Goal: Information Seeking & Learning: Compare options

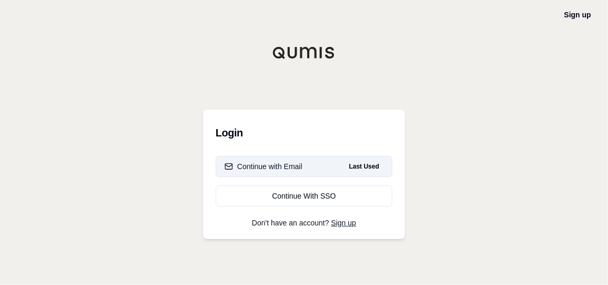
click at [289, 164] on div "Continue with Email" at bounding box center [264, 166] width 78 height 11
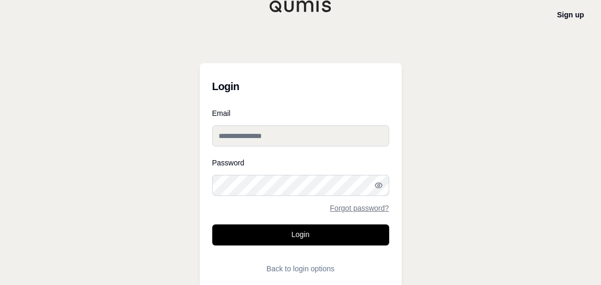
type input "**********"
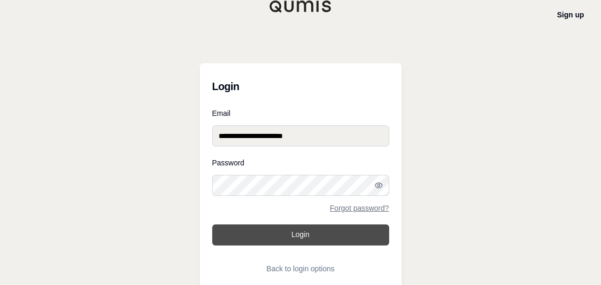
click at [351, 239] on button "Login" at bounding box center [300, 234] width 177 height 21
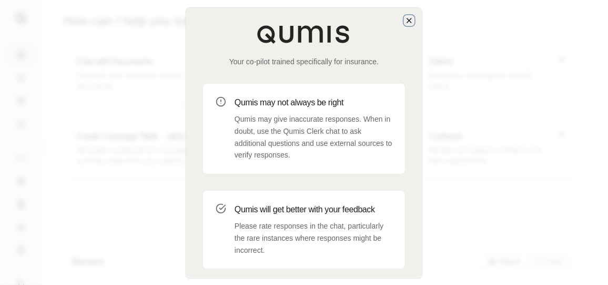
click at [410, 20] on icon "button" at bounding box center [409, 20] width 4 height 4
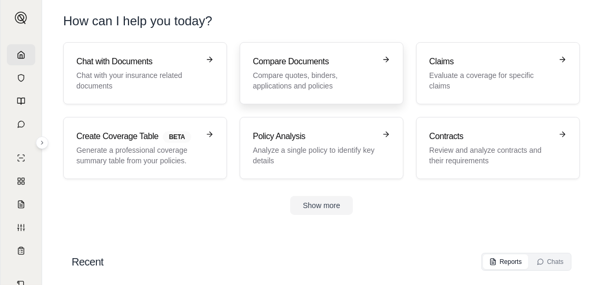
click at [290, 73] on p "Compare quotes, binders, applications and policies" at bounding box center [314, 80] width 123 height 21
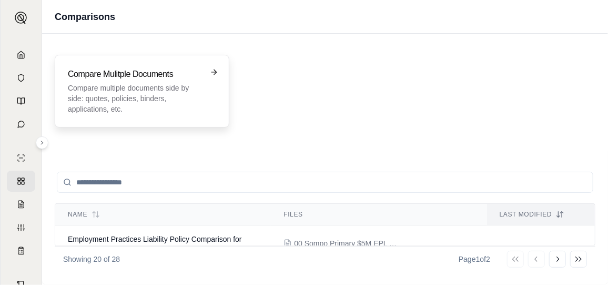
click at [171, 103] on p "Compare multiple documents side by side: quotes, policies, binders, application…" at bounding box center [135, 99] width 134 height 32
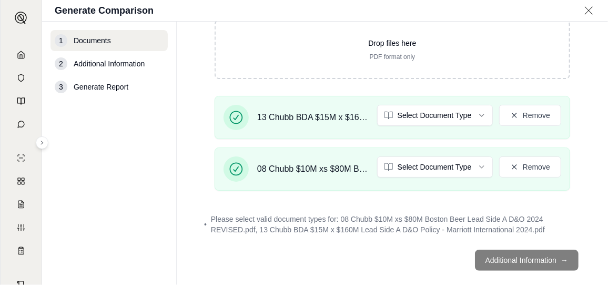
scroll to position [148, 0]
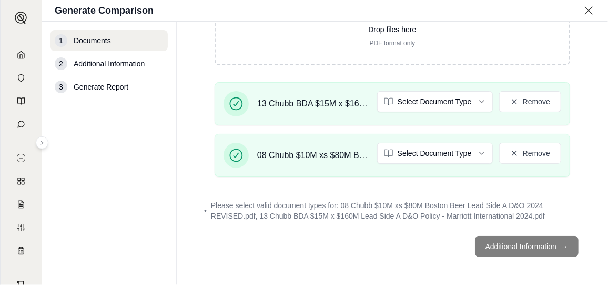
click at [526, 246] on footer "Additional Information →" at bounding box center [393, 246] width 390 height 38
click at [540, 244] on footer "Additional Information →" at bounding box center [393, 246] width 390 height 38
click at [287, 210] on span "Please select valid document types for: 08 Chubb $10M xs $80M Boston Beer Lead …" at bounding box center [396, 210] width 370 height 21
click at [239, 149] on icon at bounding box center [236, 155] width 13 height 13
click at [236, 97] on icon at bounding box center [236, 103] width 15 height 15
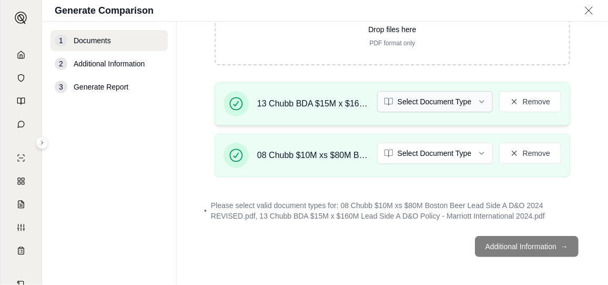
click at [477, 101] on html "L Generate Comparison 1 Documents 2 Additional Information 3 Generate Report Do…" at bounding box center [304, 142] width 608 height 285
click at [474, 153] on html "L Generate Comparison 1 Documents 2 Additional Information 3 Generate Report Do…" at bounding box center [304, 142] width 608 height 285
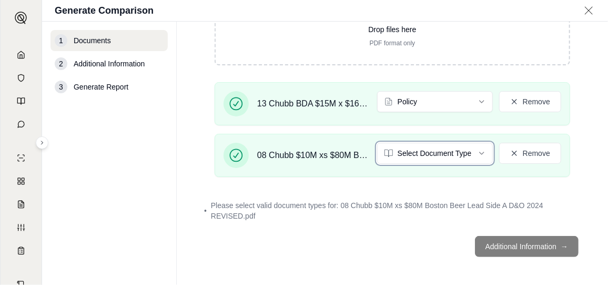
click at [424, 193] on html "Document type updated successfully L Generate Comparison 1 Documents 2 Addition…" at bounding box center [304, 142] width 608 height 285
click at [480, 151] on html "Document type updated successfully L Generate Comparison 1 Documents 2 Addition…" at bounding box center [304, 142] width 608 height 285
drag, startPoint x: 603, startPoint y: 147, endPoint x: 605, endPoint y: 117, distance: 30.6
click at [605, 117] on html "L Generate Comparison 1 Documents 2 Additional Information 3 Generate Report Do…" at bounding box center [304, 142] width 608 height 285
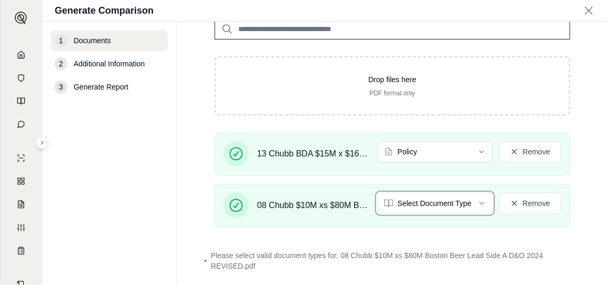
scroll to position [89, 0]
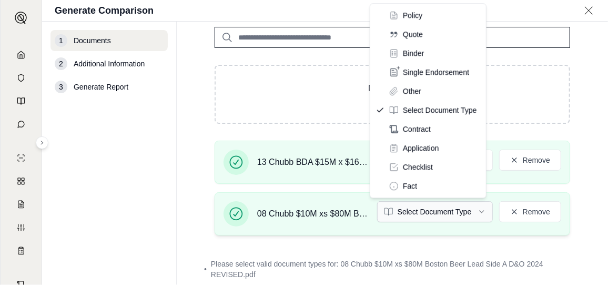
click at [480, 211] on html "L Generate Comparison 1 Documents 2 Additional Information 3 Generate Report Do…" at bounding box center [304, 142] width 608 height 285
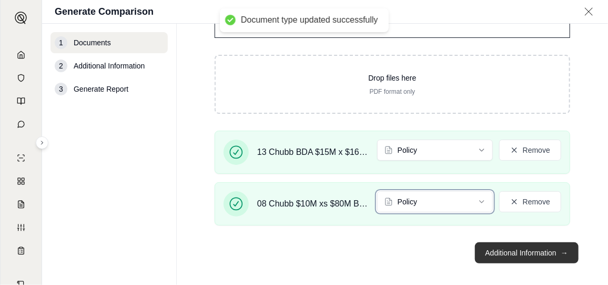
scroll to position [108, 0]
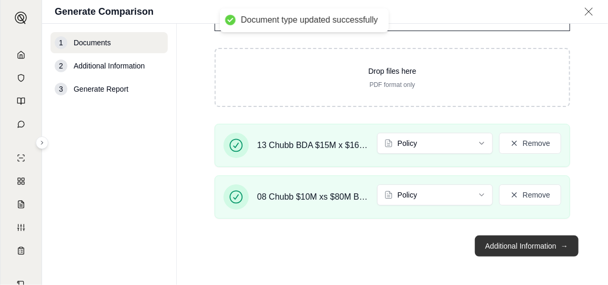
click at [525, 242] on button "Additional Information →" at bounding box center [527, 245] width 104 height 21
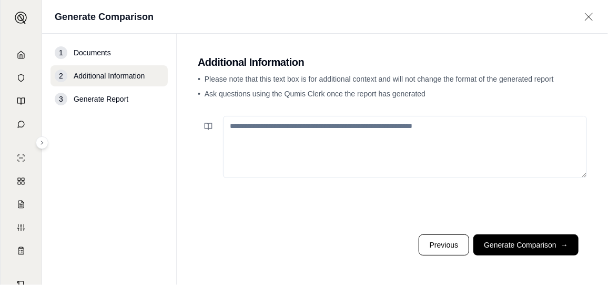
click at [328, 133] on textarea at bounding box center [405, 147] width 364 height 62
type textarea "*"
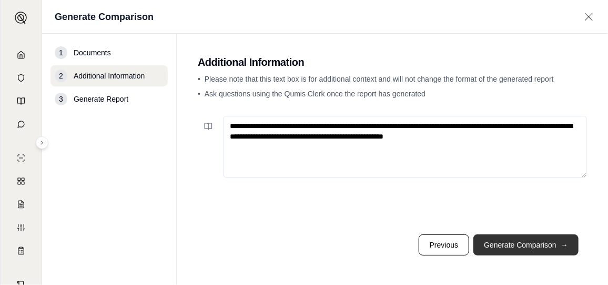
type textarea "**********"
click at [548, 243] on button "Generate Comparison →" at bounding box center [526, 244] width 105 height 21
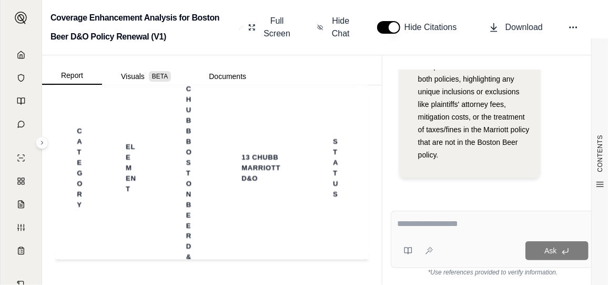
scroll to position [3625, 0]
click at [452, 229] on textarea at bounding box center [494, 223] width 192 height 13
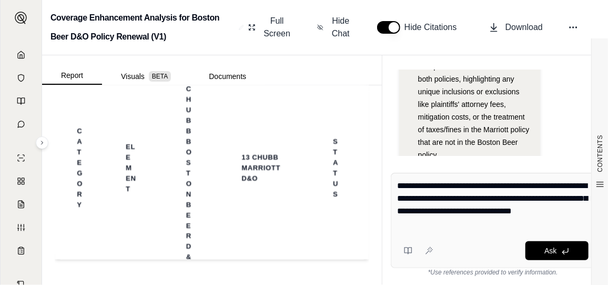
type textarea "**********"
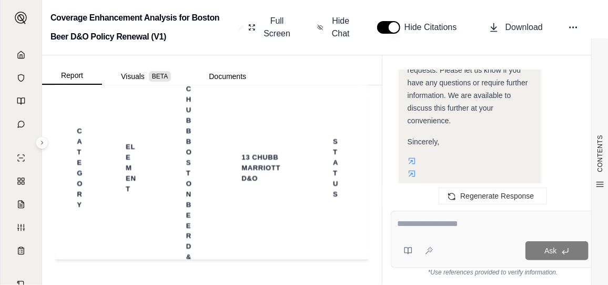
scroll to position [2294, 0]
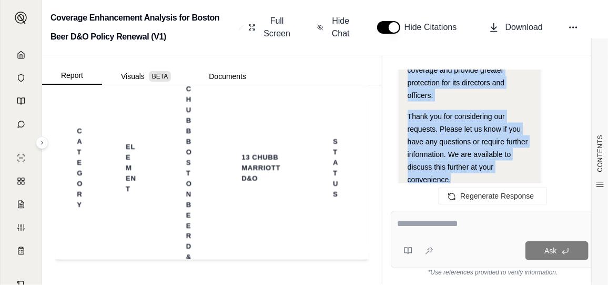
drag, startPoint x: 409, startPoint y: 127, endPoint x: 491, endPoint y: 171, distance: 93.3
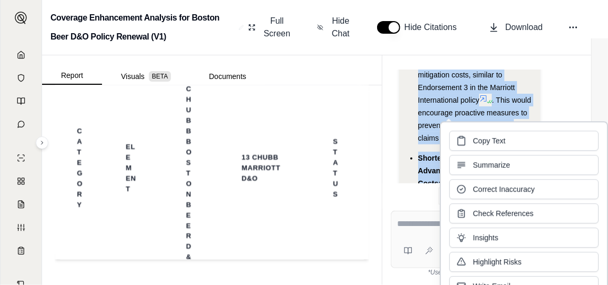
scroll to position [1768, 0]
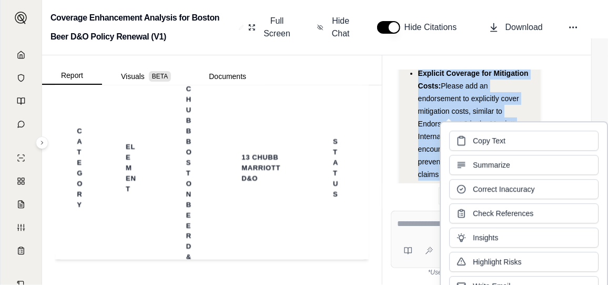
copy div "Dear , I hope this email finds you well. We are writing to request several cove…"
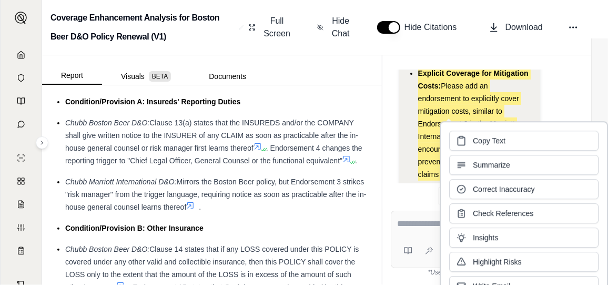
scroll to position [2467, 0]
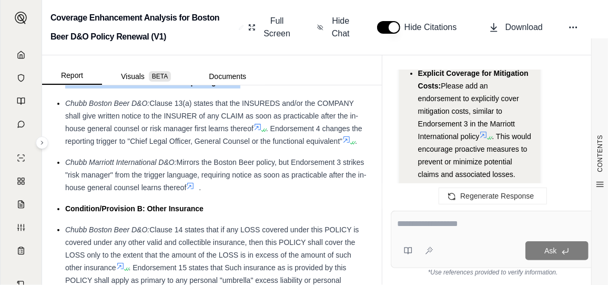
drag, startPoint x: 66, startPoint y: 106, endPoint x: 242, endPoint y: 103, distance: 175.8
click at [242, 88] on div "Condition/Provision A: Insureds' Reporting Duties" at bounding box center [217, 82] width 304 height 13
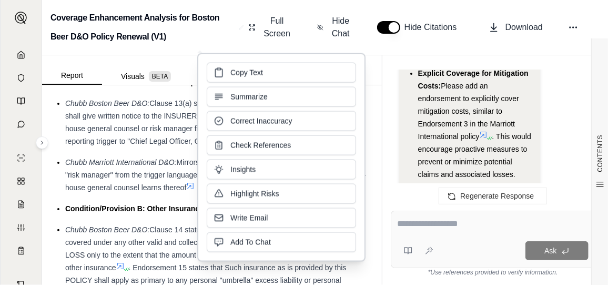
click at [153, 147] on div "Chubb Boston Beer D&O: Clause 13(a) states that the INSUREDS and/or the COMPANY…" at bounding box center [217, 122] width 304 height 51
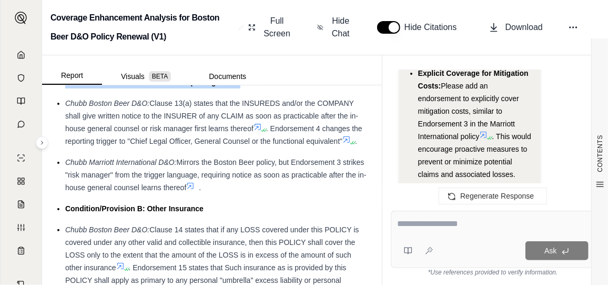
drag, startPoint x: 66, startPoint y: 105, endPoint x: 240, endPoint y: 105, distance: 174.2
click at [240, 86] on span "Condition/Provision A: Insureds' Reporting Duties" at bounding box center [152, 82] width 175 height 8
click at [152, 147] on div "Chubb Boston Beer D&O: Clause 13(a) states that the INSUREDS and/or the COMPANY…" at bounding box center [217, 122] width 304 height 51
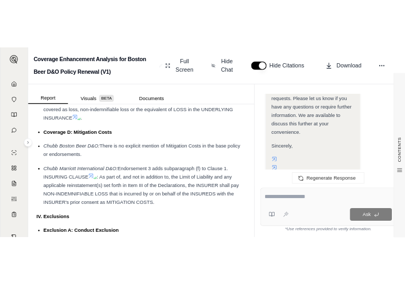
scroll to position [1940, 0]
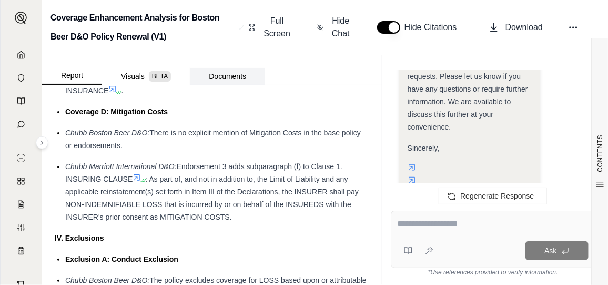
click at [233, 74] on button "Documents" at bounding box center [227, 76] width 75 height 17
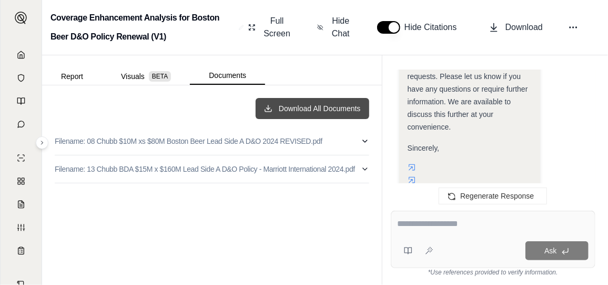
click at [310, 114] on button "Download All Documents" at bounding box center [313, 108] width 114 height 21
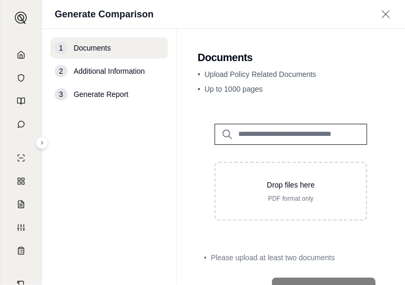
click at [313, 134] on input "search" at bounding box center [291, 134] width 153 height 21
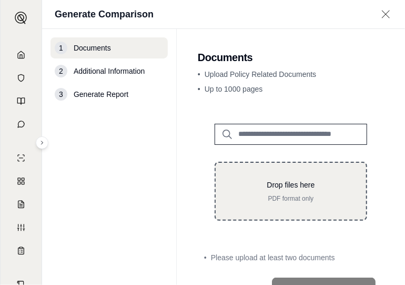
click at [301, 187] on p "Drop files here" at bounding box center [291, 184] width 117 height 11
type input "**********"
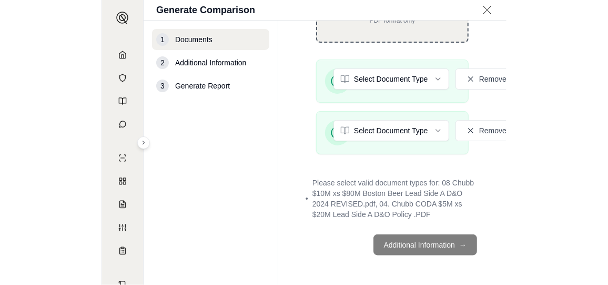
scroll to position [148, 0]
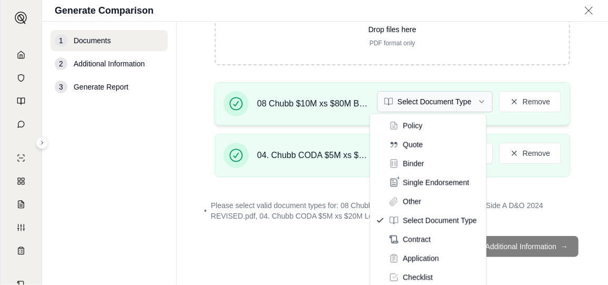
click at [476, 100] on html "L Generate Comparison 1 Documents 2 Additional Information 3 Generate Report Do…" at bounding box center [304, 142] width 608 height 285
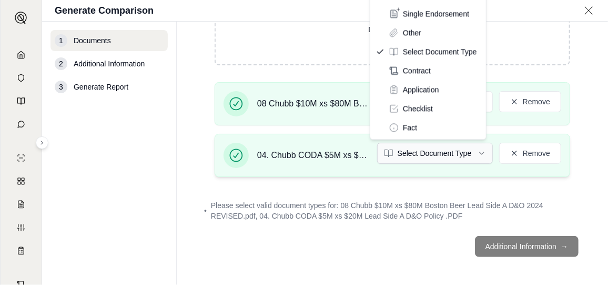
click at [474, 155] on html "L Generate Comparison 1 Documents 2 Additional Information 3 Generate Report Do…" at bounding box center [304, 142] width 608 height 285
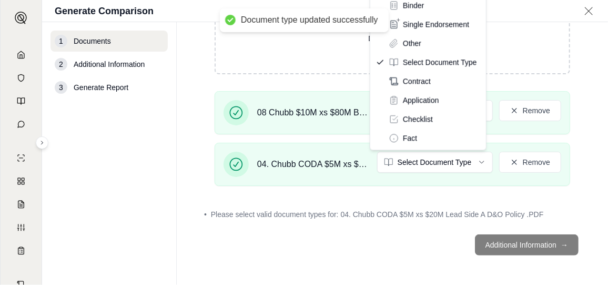
scroll to position [138, 0]
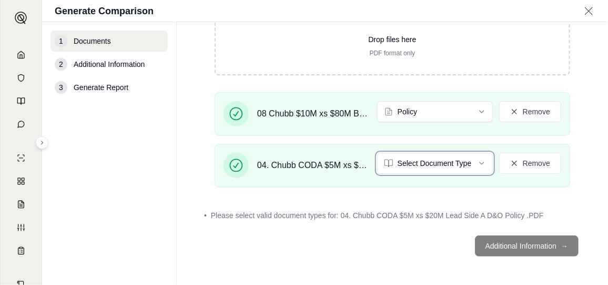
drag, startPoint x: 605, startPoint y: 125, endPoint x: 607, endPoint y: 103, distance: 22.2
click at [607, 98] on html "Document type updated successfully L Generate Comparison 1 Documents 2 Addition…" at bounding box center [304, 142] width 608 height 285
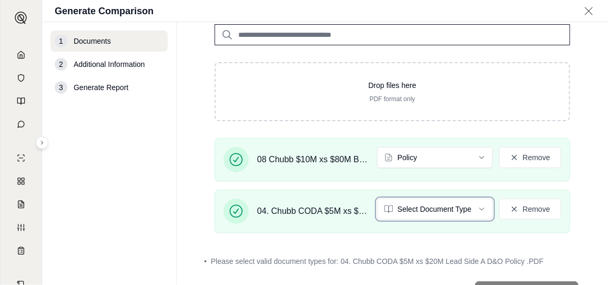
scroll to position [74, 0]
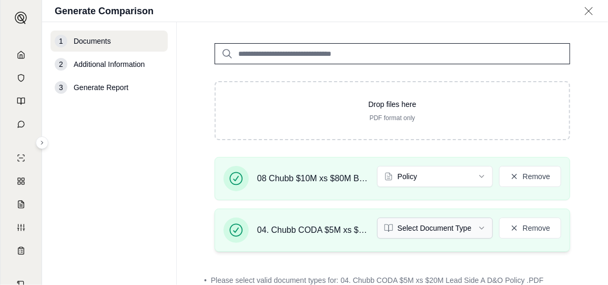
click at [477, 226] on html "L Generate Comparison 1 Documents 2 Additional Information 3 Generate Report Do…" at bounding box center [304, 142] width 608 height 285
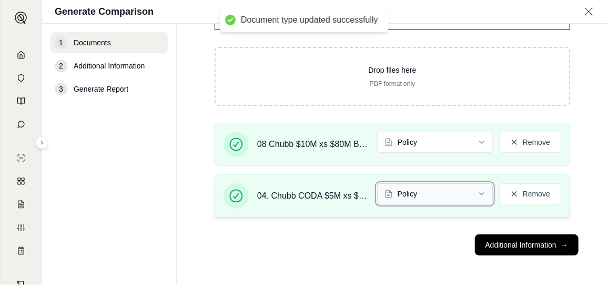
scroll to position [108, 0]
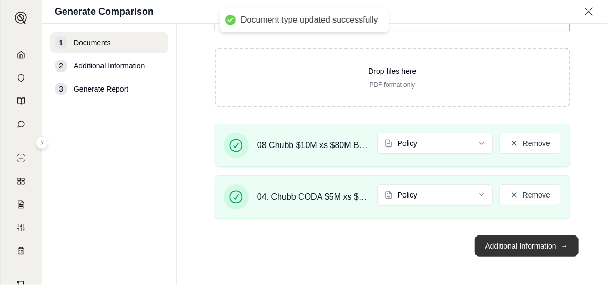
click at [502, 243] on button "Additional Information →" at bounding box center [527, 245] width 104 height 21
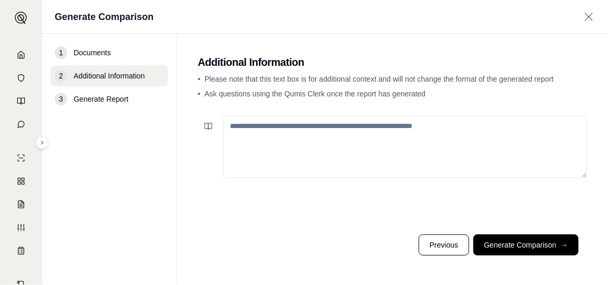
click at [368, 128] on textarea at bounding box center [405, 147] width 364 height 62
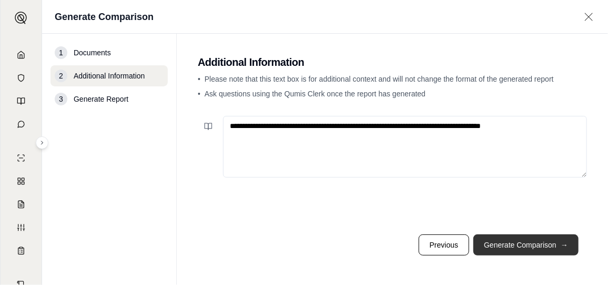
type textarea "**********"
click at [538, 239] on button "Generate Comparison →" at bounding box center [526, 244] width 105 height 21
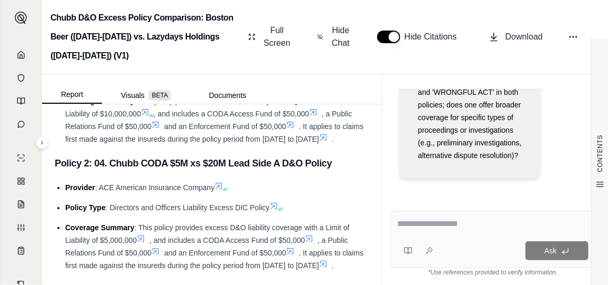
scroll to position [368, 0]
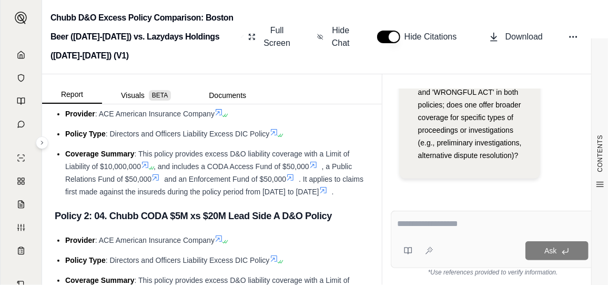
click at [458, 222] on textarea at bounding box center [494, 223] width 192 height 13
paste textarea "**********"
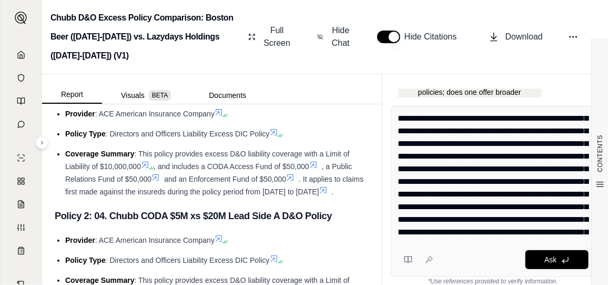
scroll to position [0, 0]
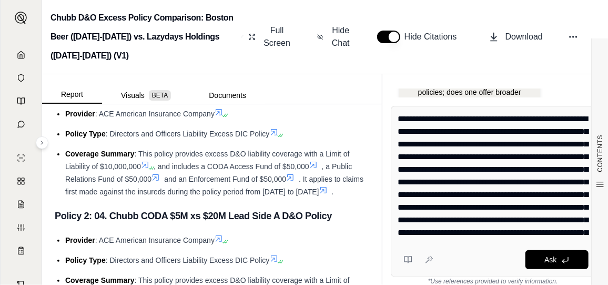
drag, startPoint x: 555, startPoint y: 235, endPoint x: 386, endPoint y: 94, distance: 220.0
type textarea "**********"
click at [386, 94] on div "Hi [PERSON_NAME] 👋 - We have generated a report comparing the insurance policie…" at bounding box center [494, 183] width 222 height 204
click at [448, 237] on textarea at bounding box center [494, 176] width 192 height 126
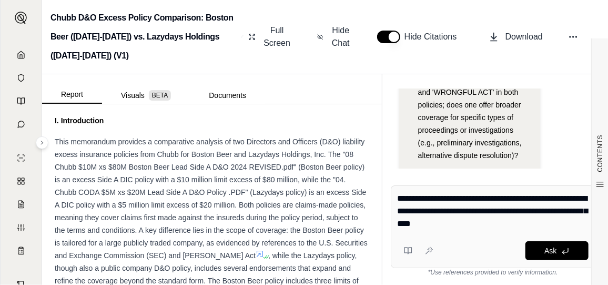
scroll to position [684, 0]
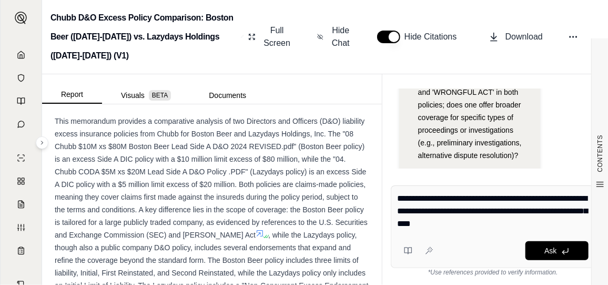
drag, startPoint x: 495, startPoint y: 223, endPoint x: 471, endPoint y: 223, distance: 24.2
click at [471, 223] on textarea "**********" at bounding box center [494, 211] width 192 height 38
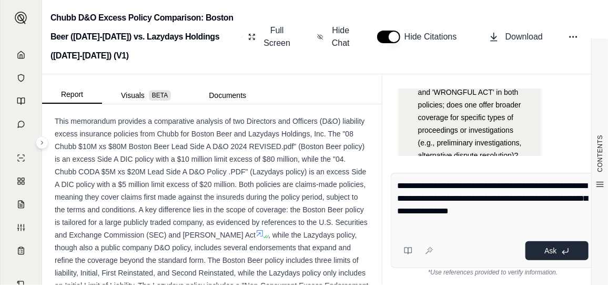
type textarea "**********"
click at [559, 252] on button "Ask" at bounding box center [557, 250] width 63 height 19
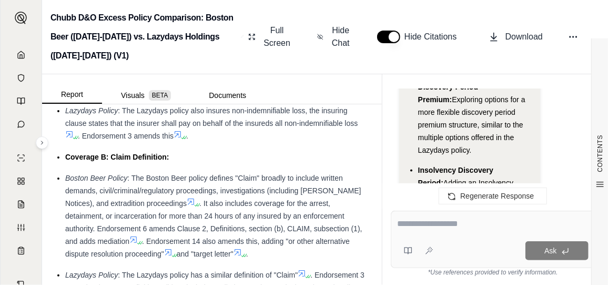
scroll to position [2408, 0]
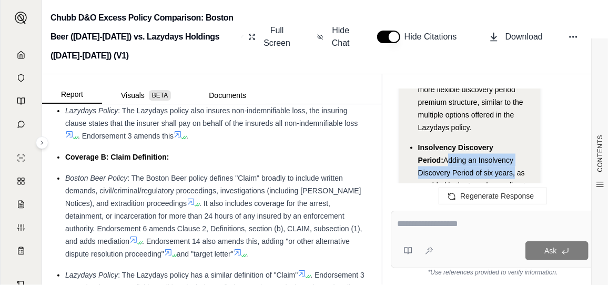
drag, startPoint x: 418, startPoint y: 121, endPoint x: 478, endPoint y: 132, distance: 61.5
click at [478, 156] on span "Adding an Insolvency Discovery Period of six years, as provided in the Lazydays…" at bounding box center [474, 185] width 112 height 59
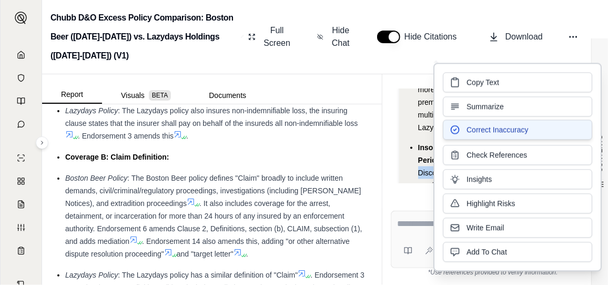
copy span "Adding an Insolvency Discovery Period of six years"
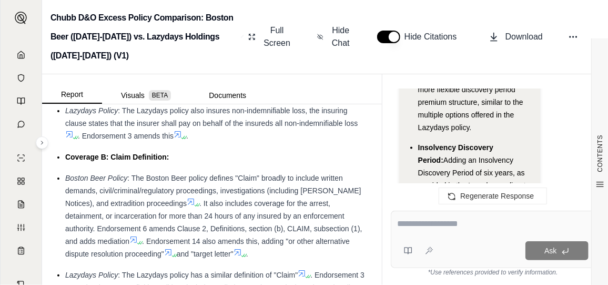
click at [410, 157] on ul "Cancellation for Non-Payment: Matching the Lazydays policy's 15-day notice for …" at bounding box center [470, 143] width 124 height 363
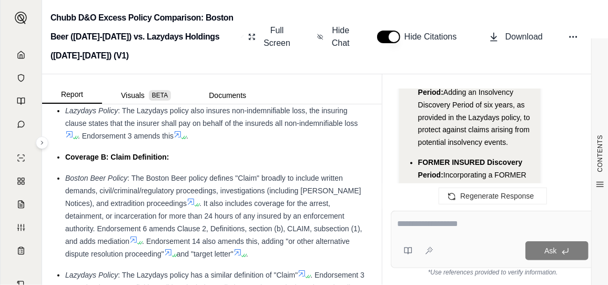
scroll to position [2461, 0]
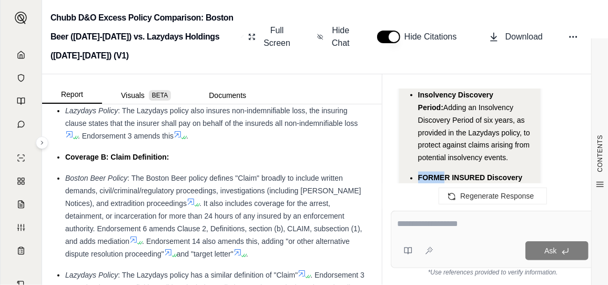
drag, startPoint x: 418, startPoint y: 137, endPoint x: 442, endPoint y: 144, distance: 25.2
click at [442, 172] on li "FORMER INSURED Discovery Period: Incorporating a FORMER INSURED Discovery Perio…" at bounding box center [475, 222] width 114 height 101
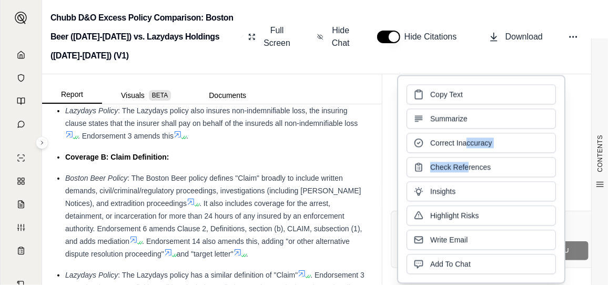
drag, startPoint x: 442, startPoint y: 144, endPoint x: 468, endPoint y: 154, distance: 27.7
click at [468, 154] on div "Copy Text Summarize Correct Inaccuracy Check References Insights Highlight Risk…" at bounding box center [481, 178] width 149 height 189
drag, startPoint x: 468, startPoint y: 154, endPoint x: 388, endPoint y: 158, distance: 80.1
click at [387, 158] on div "Hi [PERSON_NAME] 👋 - We have generated a report comparing the insurance policie…" at bounding box center [494, 142] width 222 height 122
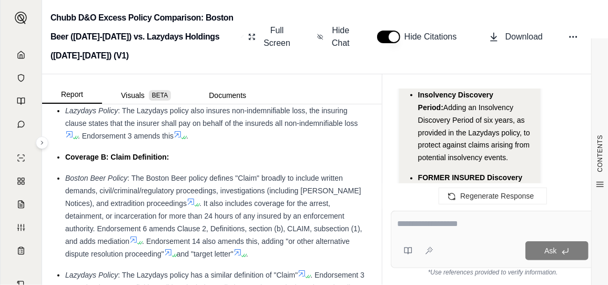
scroll to position [2513, 0]
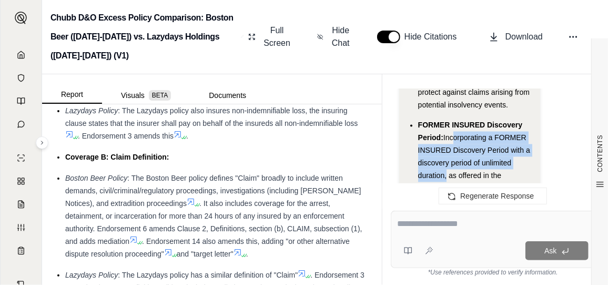
drag, startPoint x: 456, startPoint y: 151, endPoint x: 444, endPoint y: 138, distance: 17.5
click at [444, 138] on span "Incorporating a FORMER INSURED Discovery Period with a discovery period of unli…" at bounding box center [475, 176] width 114 height 84
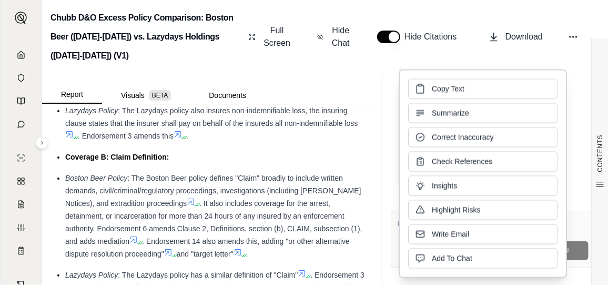
copy span "corporating a FORMER INSURED Discovery Period with a discovery period of unlimi…"
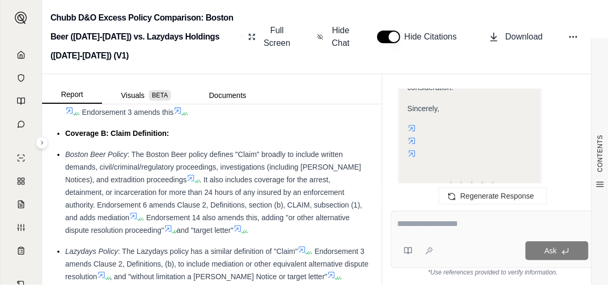
scroll to position [1421, 0]
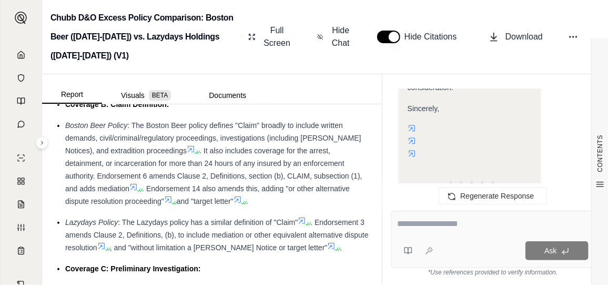
click at [320, 204] on div "Boston Beer Policy : The Boston Beer policy defines "Claim" broadly to include …" at bounding box center [217, 163] width 304 height 88
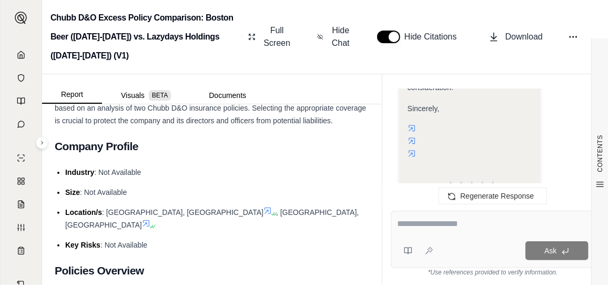
scroll to position [0, 0]
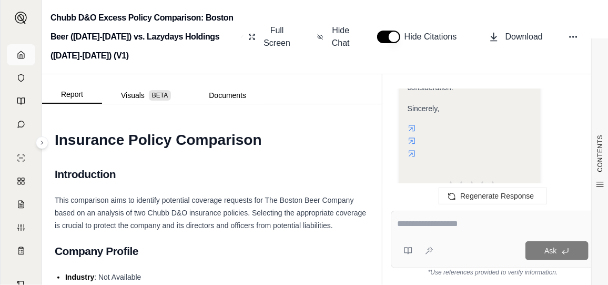
click at [20, 56] on polyline at bounding box center [21, 57] width 2 height 4
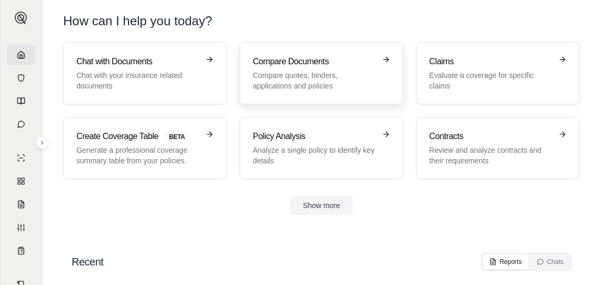
click at [310, 55] on h3 "Compare Documents" at bounding box center [314, 61] width 123 height 13
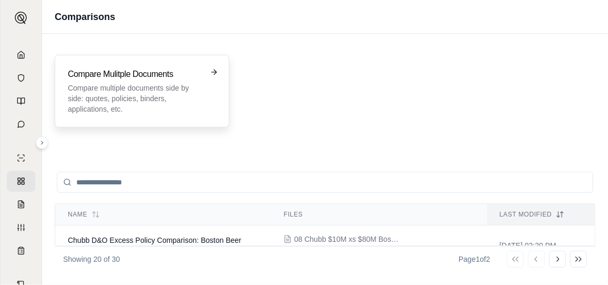
click at [175, 89] on p "Compare multiple documents side by side: quotes, policies, binders, application…" at bounding box center [135, 99] width 134 height 32
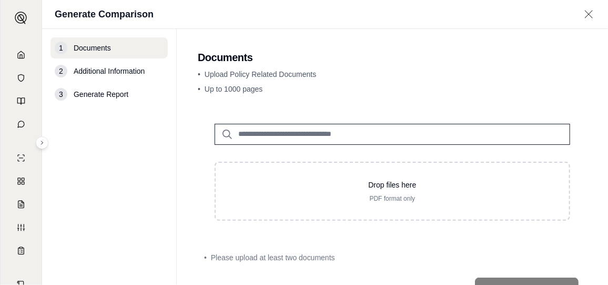
click at [347, 134] on input "search" at bounding box center [393, 134] width 356 height 21
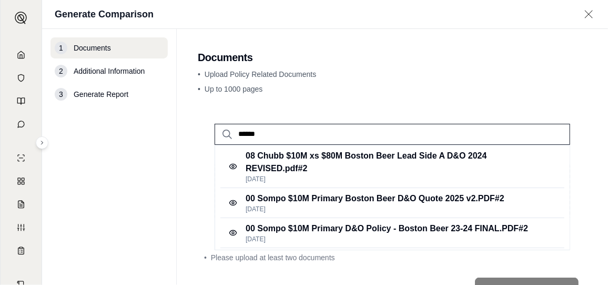
type input "******"
click at [396, 95] on div "• Upload Policy Related Documents • Up to 1000 pages" at bounding box center [393, 83] width 390 height 29
drag, startPoint x: 261, startPoint y: 135, endPoint x: 204, endPoint y: 134, distance: 57.4
click at [204, 134] on div "******" at bounding box center [393, 126] width 390 height 38
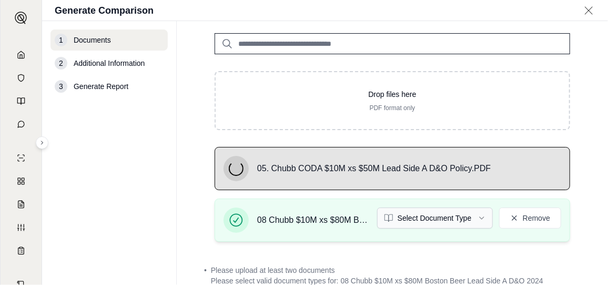
scroll to position [105, 0]
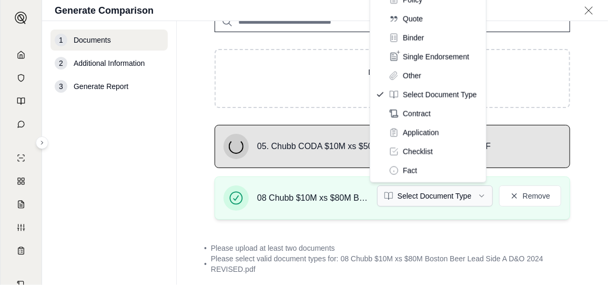
click at [474, 196] on html "L Generate Comparison 1 Documents 2 Additional Information 3 Generate Report Do…" at bounding box center [304, 142] width 608 height 285
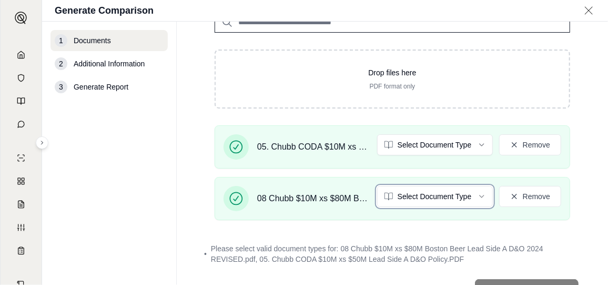
drag, startPoint x: 604, startPoint y: 114, endPoint x: 605, endPoint y: 94, distance: 20.0
click at [605, 94] on html "L Generate Comparison 1 Documents 2 Additional Information 3 Generate Report Do…" at bounding box center [304, 142] width 608 height 285
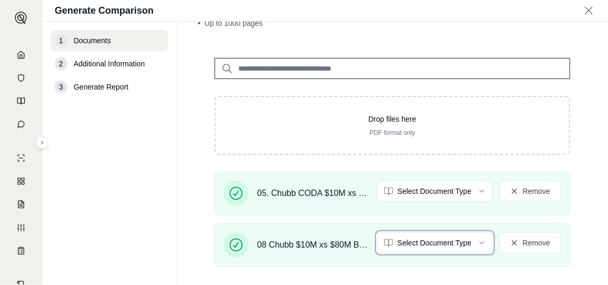
scroll to position [57, 0]
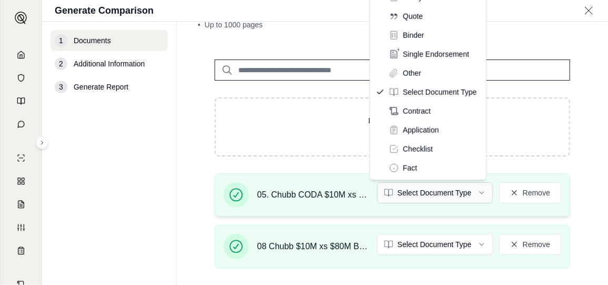
click at [481, 189] on html "L Generate Comparison 1 Documents 2 Additional Information 3 Generate Report Do…" at bounding box center [304, 142] width 608 height 285
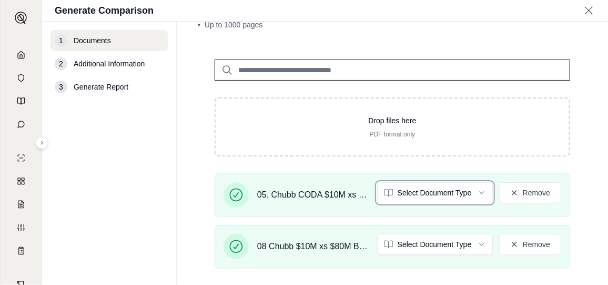
drag, startPoint x: 605, startPoint y: 71, endPoint x: 604, endPoint y: 61, distance: 9.5
click at [604, 61] on html "L Generate Comparison 1 Documents 2 Additional Information 3 Generate Report Do…" at bounding box center [304, 142] width 608 height 285
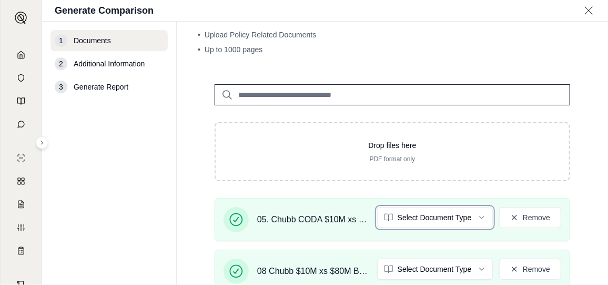
scroll to position [24, 0]
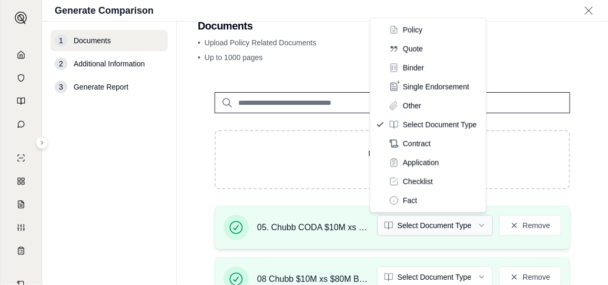
click at [476, 224] on html "L Generate Comparison 1 Documents 2 Additional Information 3 Generate Report Do…" at bounding box center [304, 142] width 608 height 285
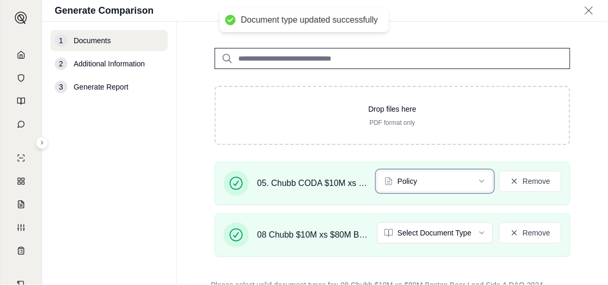
scroll to position [81, 0]
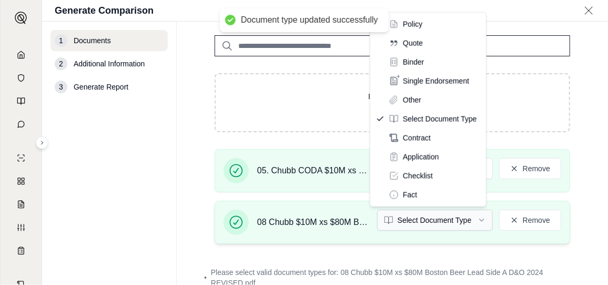
click at [480, 220] on html "Document type updated successfully L Generate Comparison 1 Documents 2 Addition…" at bounding box center [304, 142] width 608 height 285
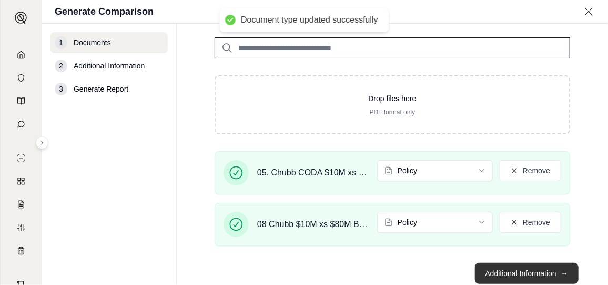
click at [510, 271] on button "Additional Information →" at bounding box center [527, 273] width 104 height 21
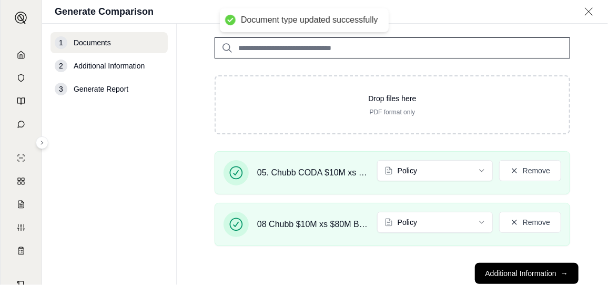
scroll to position [0, 0]
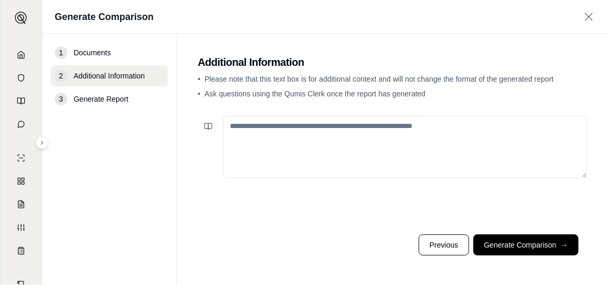
click at [403, 145] on textarea at bounding box center [405, 147] width 364 height 62
paste textarea "**********"
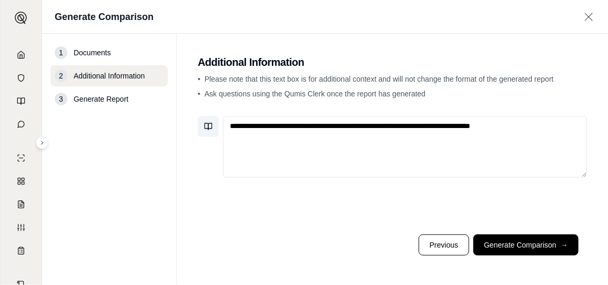
drag, startPoint x: 525, startPoint y: 123, endPoint x: 215, endPoint y: 128, distance: 310.1
click at [215, 128] on div "**********" at bounding box center [393, 147] width 390 height 62
type textarea "*"
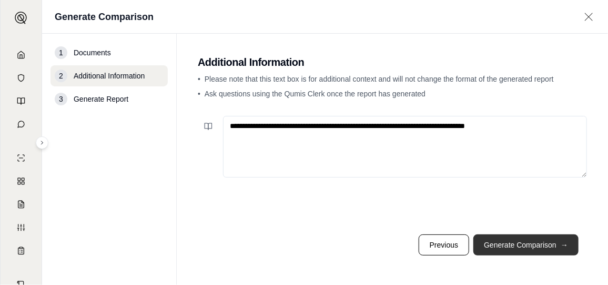
type textarea "**********"
click at [555, 238] on button "Generate Comparison →" at bounding box center [526, 244] width 105 height 21
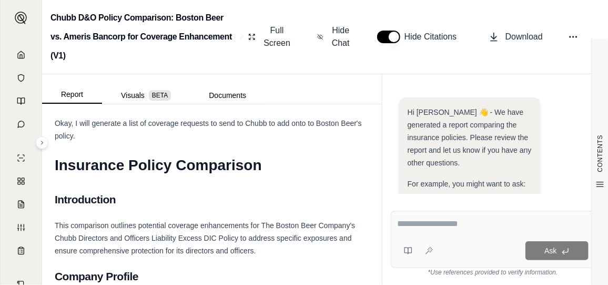
scroll to position [328, 0]
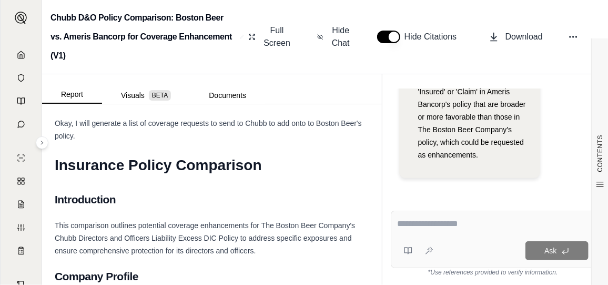
click at [433, 226] on textarea at bounding box center [493, 223] width 191 height 13
type textarea "**********"
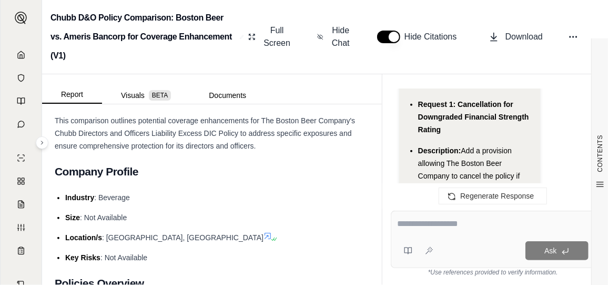
scroll to position [2008, 0]
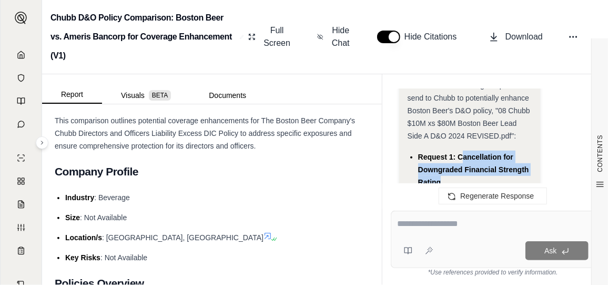
drag, startPoint x: 461, startPoint y: 142, endPoint x: 474, endPoint y: 166, distance: 27.6
click at [474, 166] on div "Request 1: Cancellation for Downgraded Financial Strength Rating" at bounding box center [475, 170] width 114 height 38
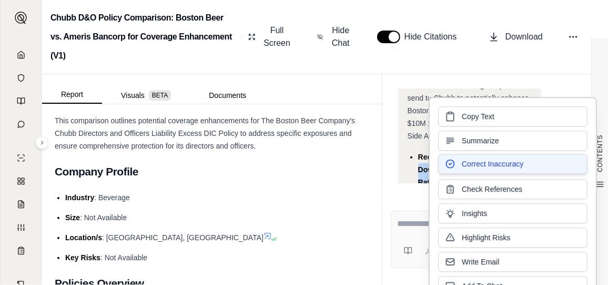
copy span "ancellation for Downgraded Financial Strength Rating"
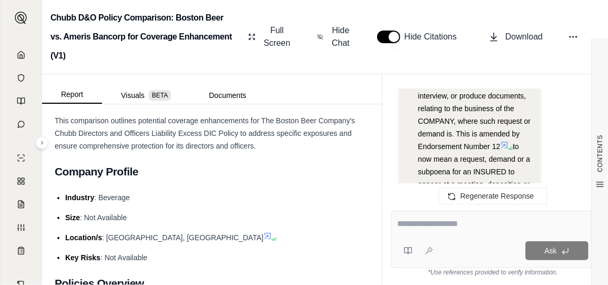
scroll to position [2798, 0]
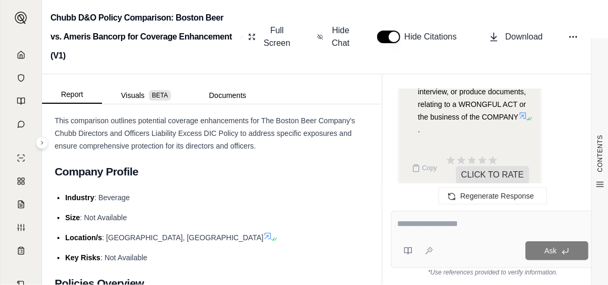
click at [450, 228] on textarea at bounding box center [493, 223] width 191 height 13
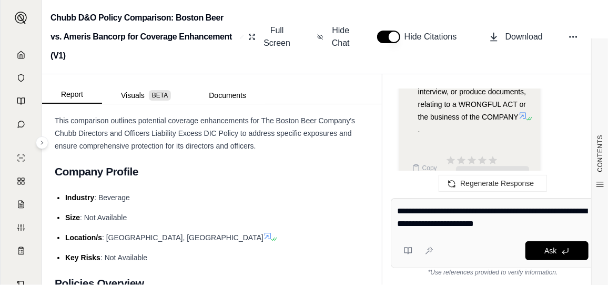
type textarea "**********"
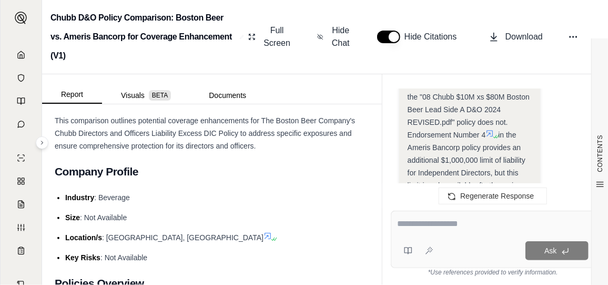
scroll to position [4358, 0]
click at [2, 174] on div "L" at bounding box center [21, 160] width 41 height 249
